Goal: Task Accomplishment & Management: Manage account settings

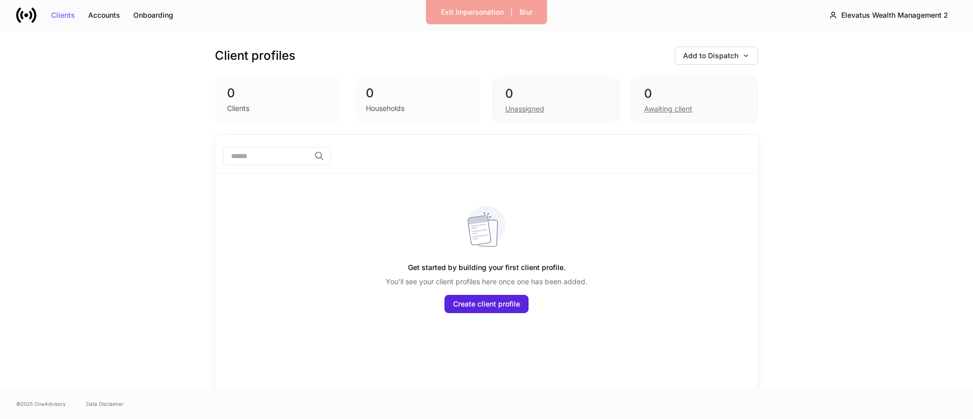
click at [59, 19] on div "Clients" at bounding box center [63, 15] width 24 height 7
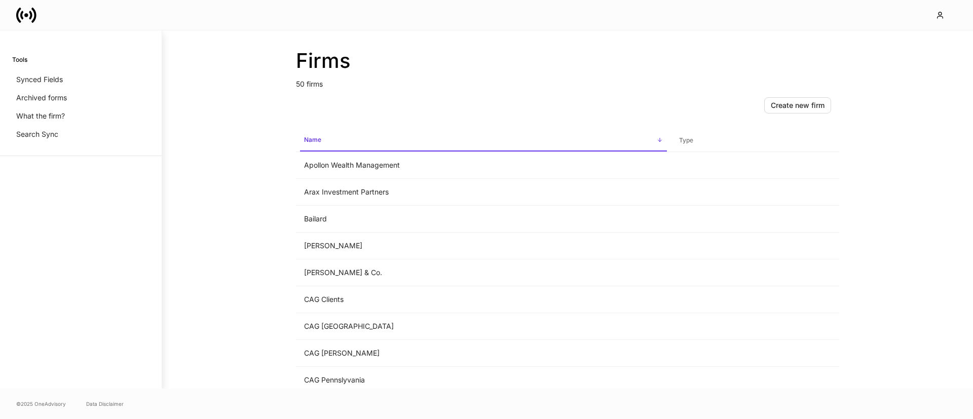
scroll to position [395, 0]
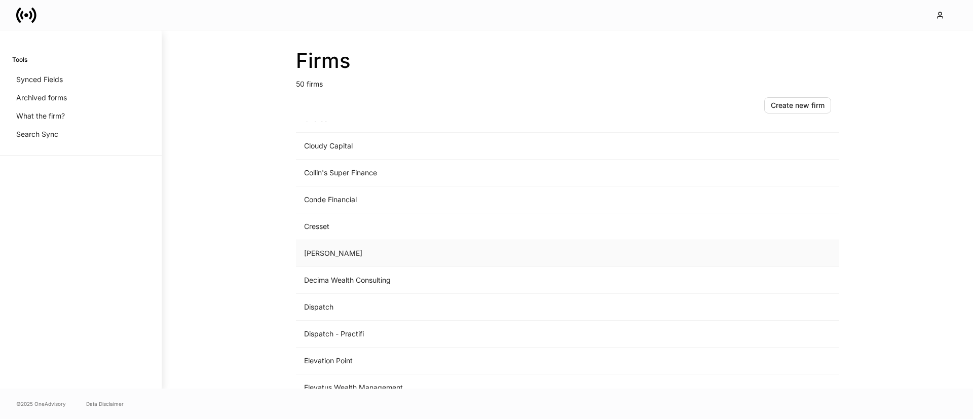
click at [332, 253] on td "D.A. Davidson" at bounding box center [483, 253] width 375 height 27
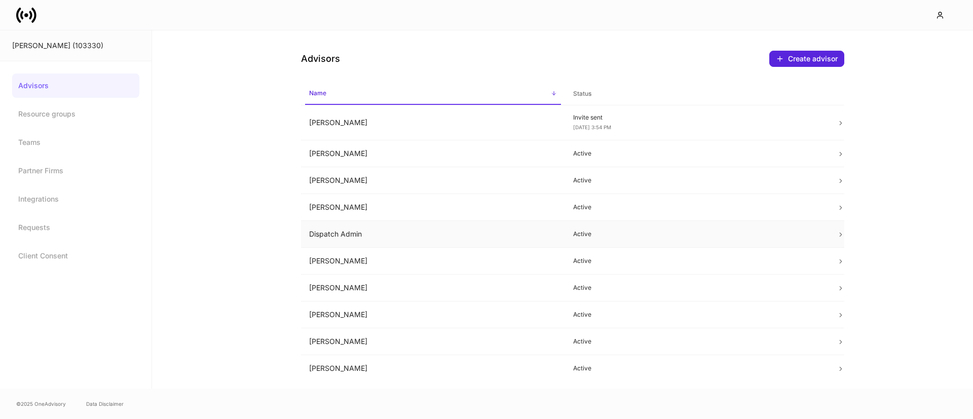
click at [391, 239] on td "Dispatch Admin" at bounding box center [433, 234] width 264 height 27
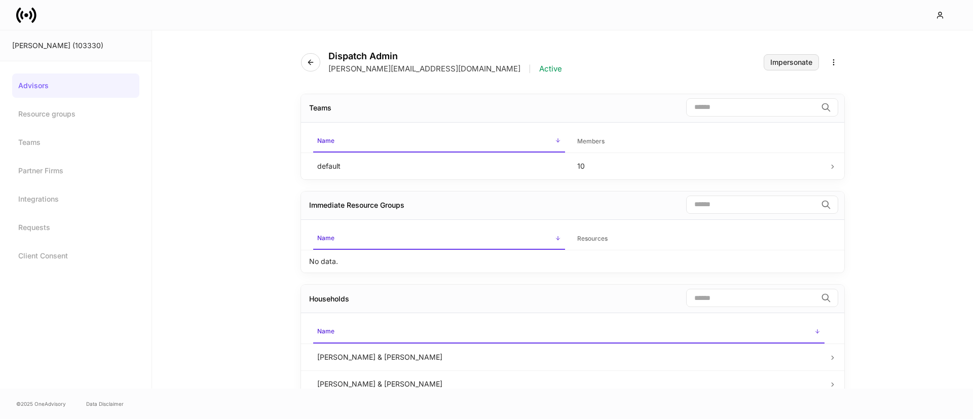
click at [770, 67] on button "Impersonate" at bounding box center [791, 62] width 55 height 16
